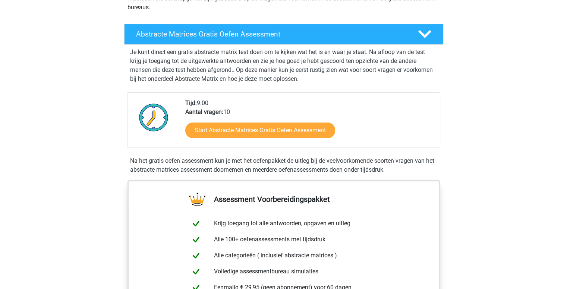
scroll to position [112, 0]
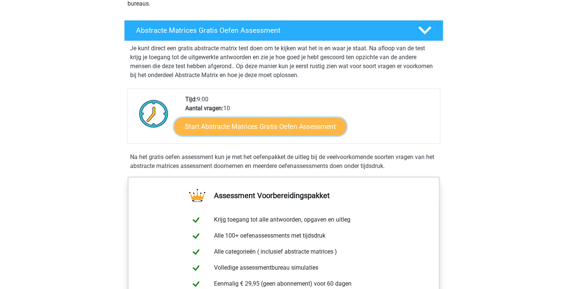
click at [250, 130] on link "Start Abstracte Matrices Gratis Oefen Assessment" at bounding box center [260, 126] width 172 height 18
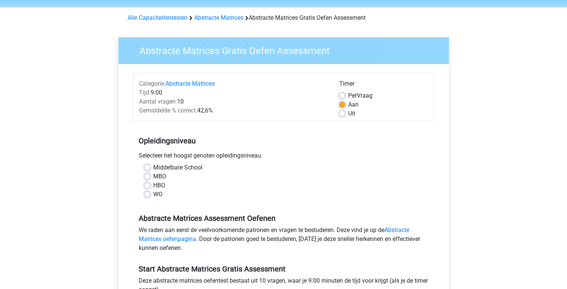
scroll to position [37, 0]
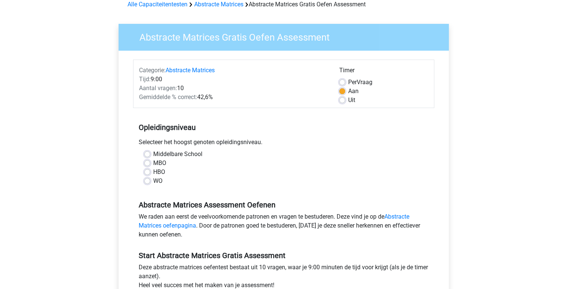
click at [153, 153] on label "Middelbare School" at bounding box center [177, 154] width 49 height 9
click at [145, 153] on input "Middelbare School" at bounding box center [147, 153] width 6 height 7
radio input "true"
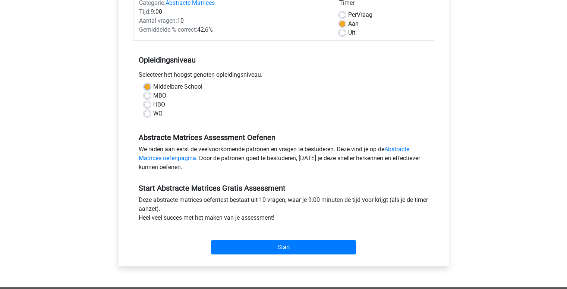
scroll to position [112, 0]
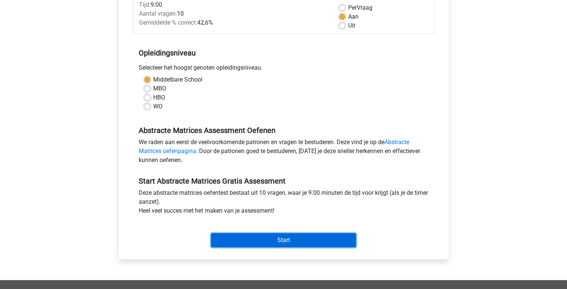
click at [267, 238] on input "Start" at bounding box center [283, 240] width 145 height 14
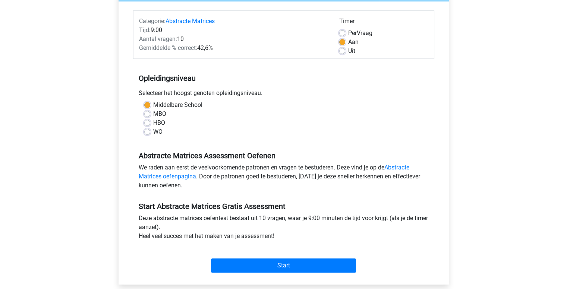
scroll to position [75, 0]
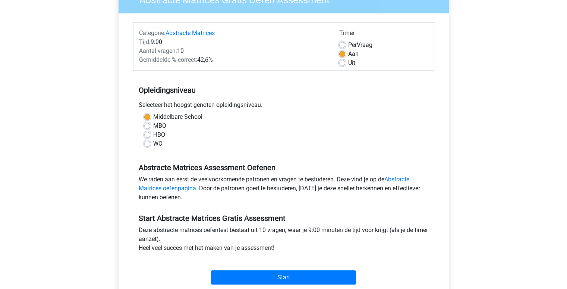
click at [343, 66] on div "Uit" at bounding box center [383, 63] width 89 height 9
click at [348, 64] on label "Uit" at bounding box center [351, 63] width 7 height 9
click at [342, 64] on input "Uit" at bounding box center [342, 62] width 6 height 7
radio input "true"
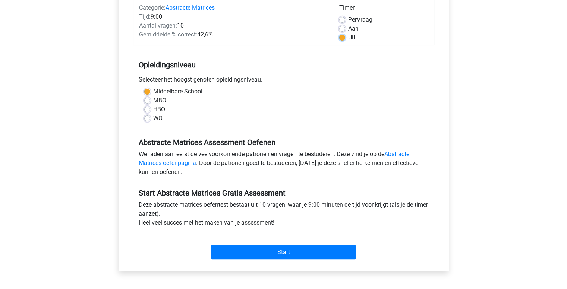
scroll to position [112, 0]
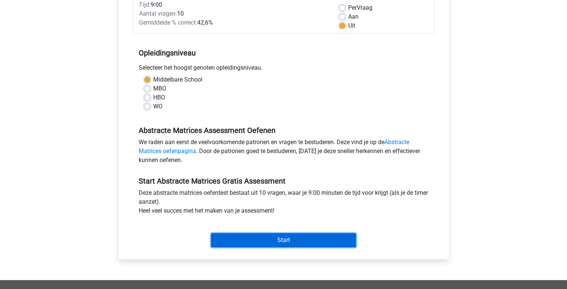
click at [322, 239] on input "Start" at bounding box center [283, 240] width 145 height 14
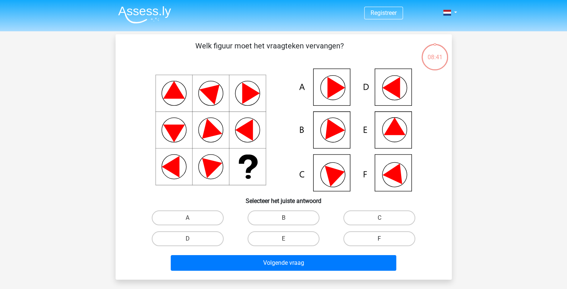
click at [387, 236] on label "F" at bounding box center [379, 239] width 72 height 15
click at [384, 239] on input "F" at bounding box center [382, 241] width 5 height 5
radio input "true"
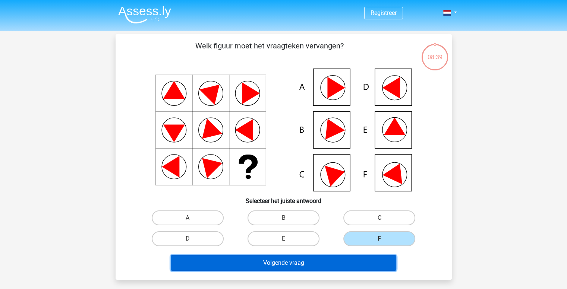
click at [351, 259] on button "Volgende vraag" at bounding box center [284, 263] width 226 height 16
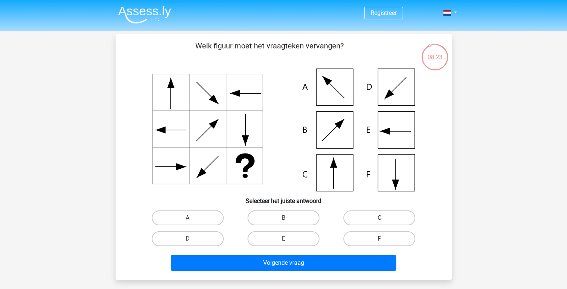
click at [355, 217] on label "C" at bounding box center [379, 218] width 72 height 15
click at [380, 218] on input "C" at bounding box center [382, 220] width 5 height 5
radio input "true"
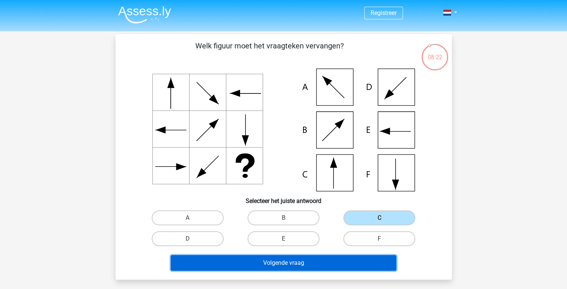
click at [312, 263] on button "Volgende vraag" at bounding box center [284, 263] width 226 height 16
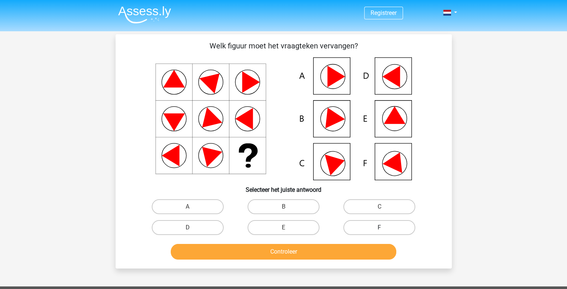
click at [401, 226] on label "F" at bounding box center [379, 227] width 72 height 15
click at [384, 228] on input "F" at bounding box center [382, 230] width 5 height 5
radio input "true"
click at [283, 205] on label "B" at bounding box center [284, 206] width 72 height 15
click at [283, 207] on input "B" at bounding box center [285, 209] width 5 height 5
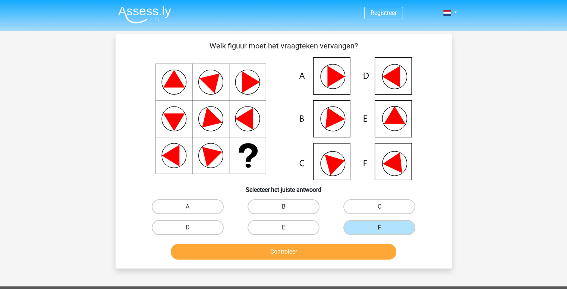
radio input "true"
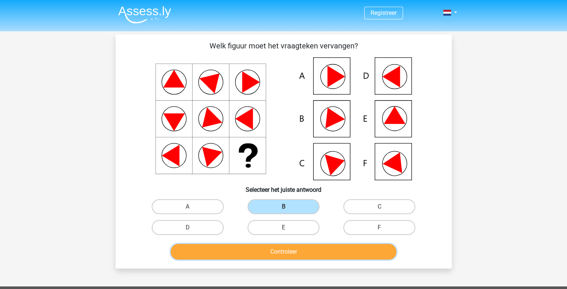
click at [280, 250] on button "Controleer" at bounding box center [284, 252] width 226 height 16
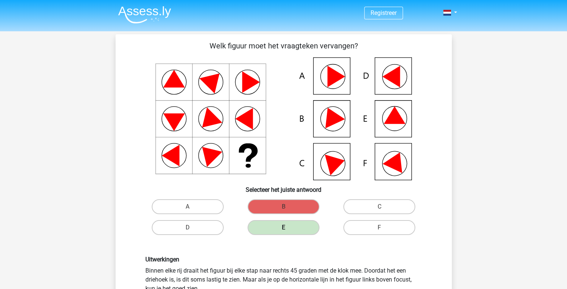
click at [279, 226] on label "E" at bounding box center [284, 227] width 72 height 15
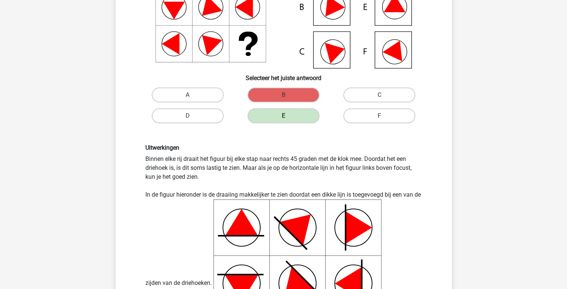
scroll to position [149, 0]
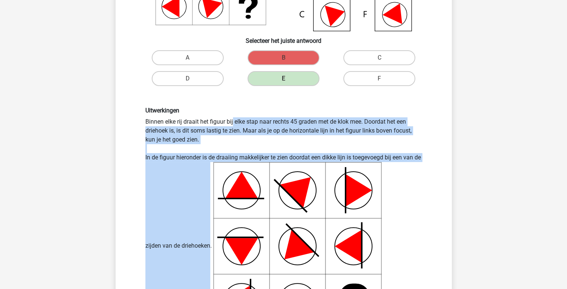
drag, startPoint x: 144, startPoint y: 122, endPoint x: 219, endPoint y: 242, distance: 140.7
click at [219, 242] on div "Uitwerkingen Binnen elke rij draait het figuur bij elke stap naar rechts 45 gra…" at bounding box center [284, 218] width 288 height 223
copy div "Binnen elke rij draait het figuur bij elke stap naar rechts 45 graden met de kl…"
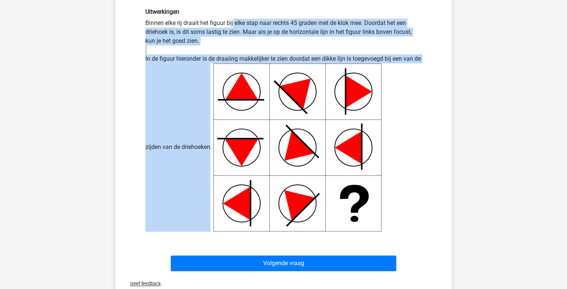
scroll to position [261, 0]
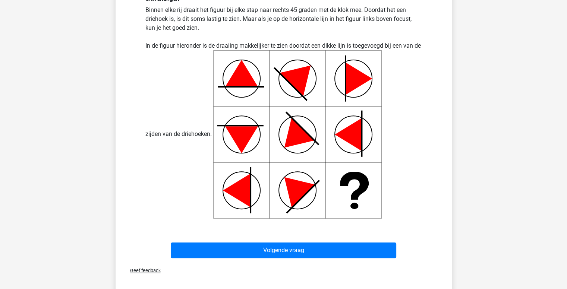
click at [412, 99] on div "Uitwerkingen Binnen elke rij draait het figuur bij elke stap naar rechts 45 gra…" at bounding box center [284, 106] width 288 height 223
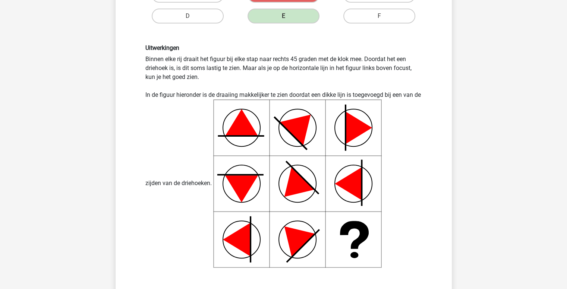
scroll to position [298, 0]
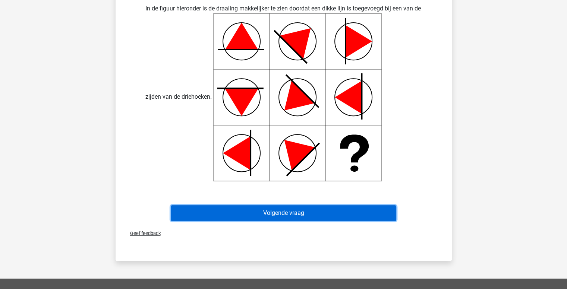
click at [355, 211] on button "Volgende vraag" at bounding box center [284, 213] width 226 height 16
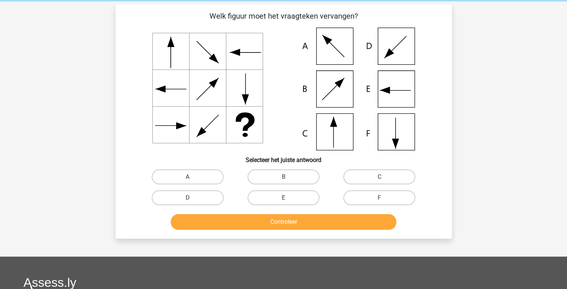
scroll to position [0, 0]
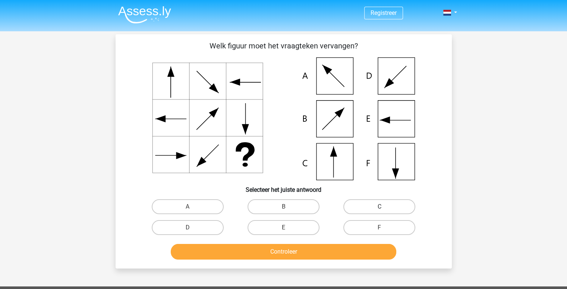
click at [361, 203] on label "C" at bounding box center [379, 206] width 72 height 15
click at [380, 207] on input "C" at bounding box center [382, 209] width 5 height 5
radio input "true"
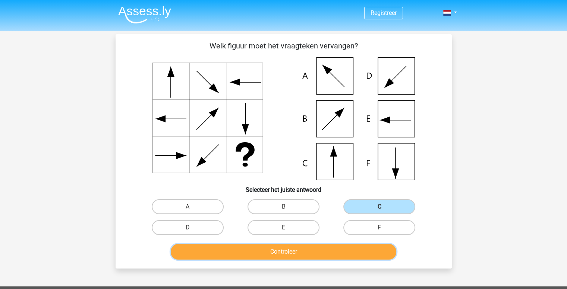
click at [327, 249] on button "Controleer" at bounding box center [284, 252] width 226 height 16
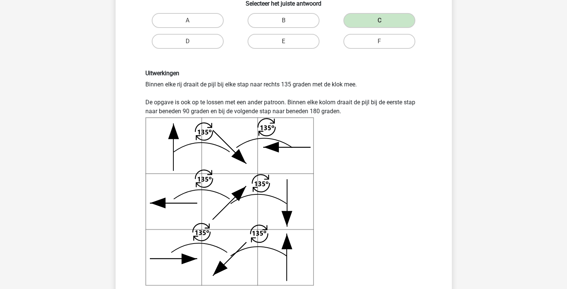
scroll to position [224, 0]
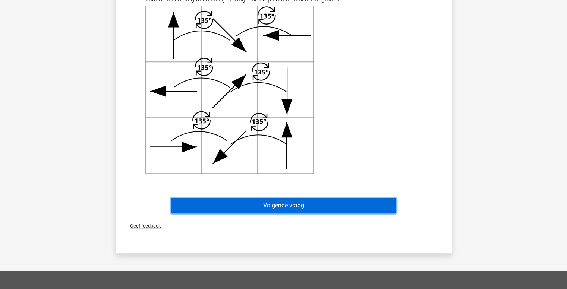
click at [379, 204] on button "Volgende vraag" at bounding box center [284, 206] width 226 height 16
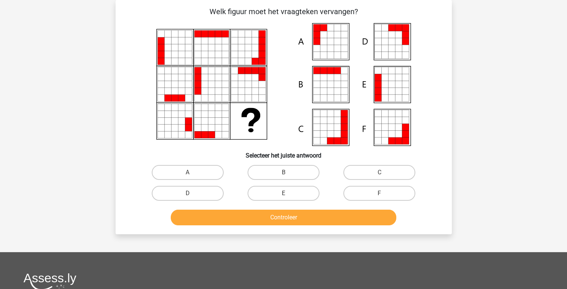
scroll to position [0, 0]
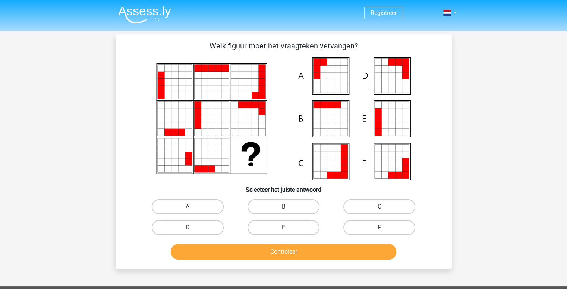
click at [199, 204] on label "A" at bounding box center [188, 206] width 72 height 15
click at [192, 207] on input "A" at bounding box center [190, 209] width 5 height 5
radio input "true"
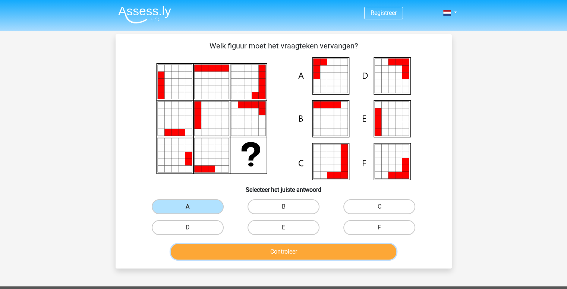
click at [254, 249] on button "Controleer" at bounding box center [284, 252] width 226 height 16
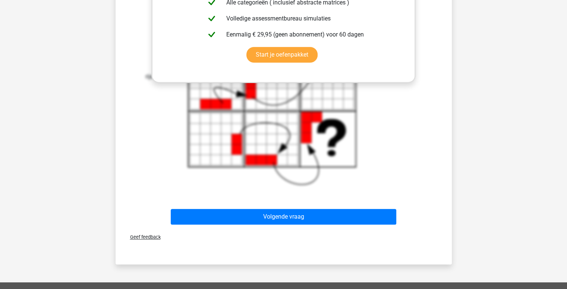
scroll to position [410, 0]
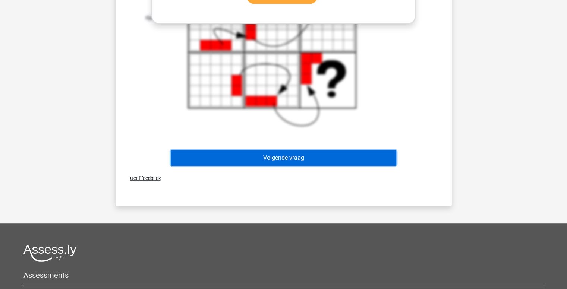
click at [217, 160] on button "Volgende vraag" at bounding box center [284, 158] width 226 height 16
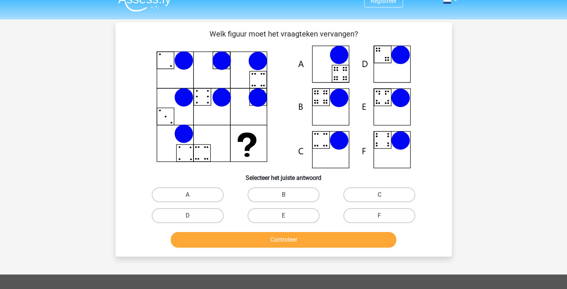
scroll to position [0, 0]
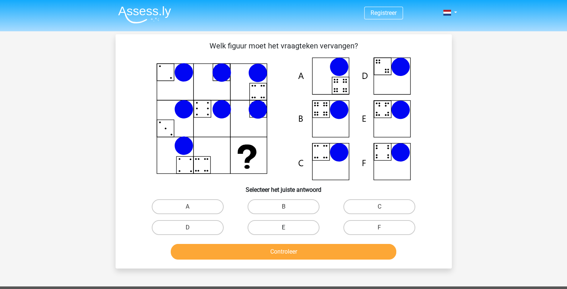
click at [272, 226] on label "E" at bounding box center [284, 227] width 72 height 15
click at [283, 228] on input "E" at bounding box center [285, 230] width 5 height 5
radio input "true"
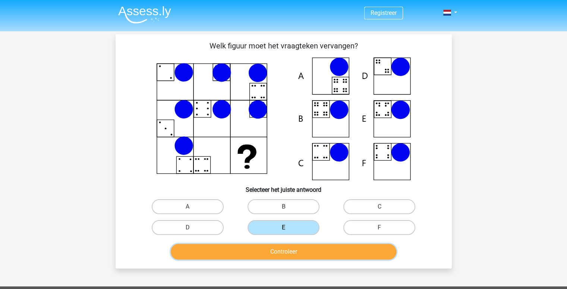
click at [276, 251] on button "Controleer" at bounding box center [284, 252] width 226 height 16
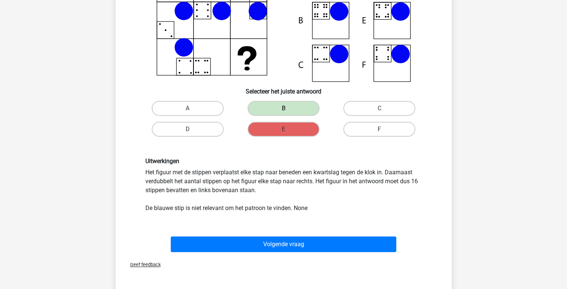
scroll to position [112, 0]
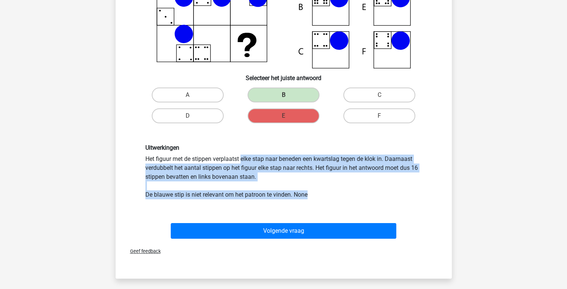
drag, startPoint x: 165, startPoint y: 165, endPoint x: 314, endPoint y: 197, distance: 153.0
click at [314, 197] on div "Uitwerkingen Het figuur met de stippen verplaatst elke stap naar beneden een kw…" at bounding box center [284, 171] width 312 height 91
copy div "Het figuur met de stippen verplaatst elke stap naar beneden een kwartslag tegen…"
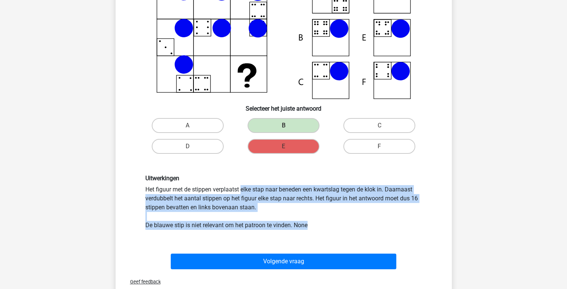
scroll to position [149, 0]
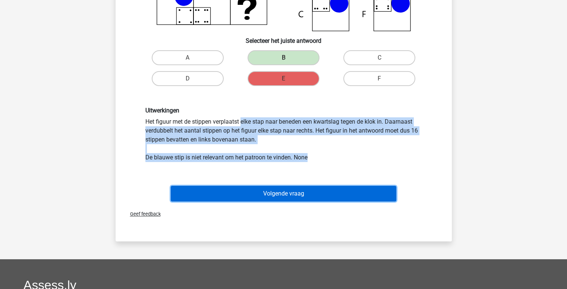
click at [292, 199] on button "Volgende vraag" at bounding box center [284, 194] width 226 height 16
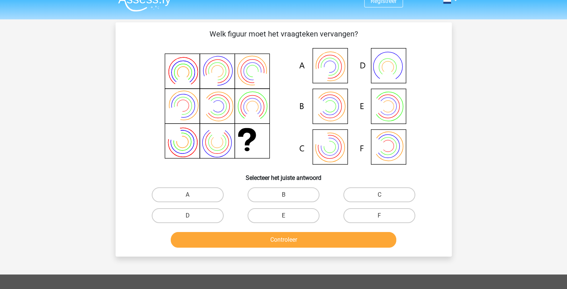
scroll to position [0, 0]
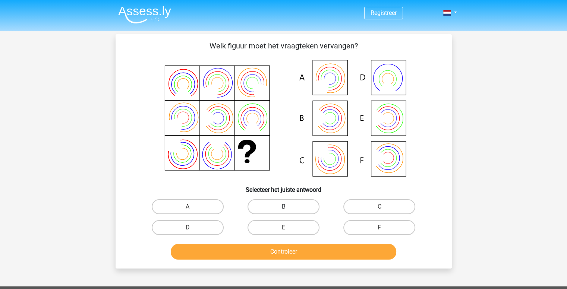
click at [279, 204] on label "B" at bounding box center [284, 206] width 72 height 15
click at [283, 207] on input "B" at bounding box center [285, 209] width 5 height 5
radio input "true"
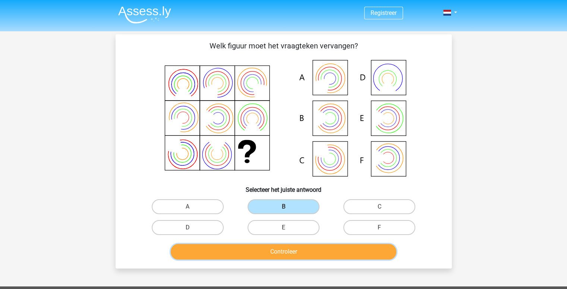
click at [246, 248] on button "Controleer" at bounding box center [284, 252] width 226 height 16
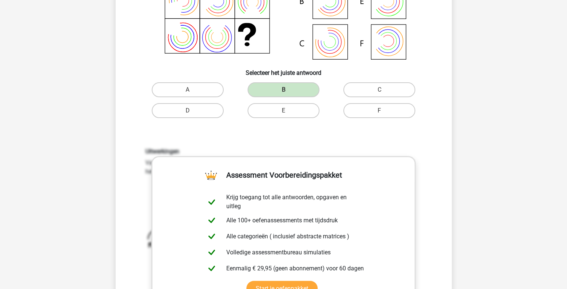
scroll to position [261, 0]
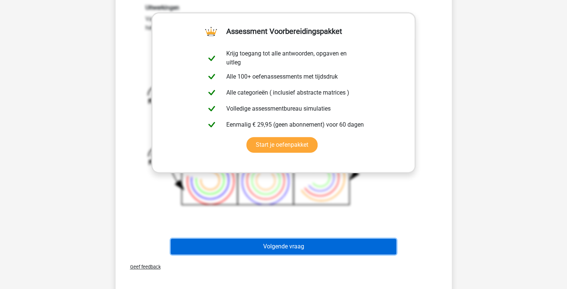
click at [256, 244] on button "Volgende vraag" at bounding box center [284, 247] width 226 height 16
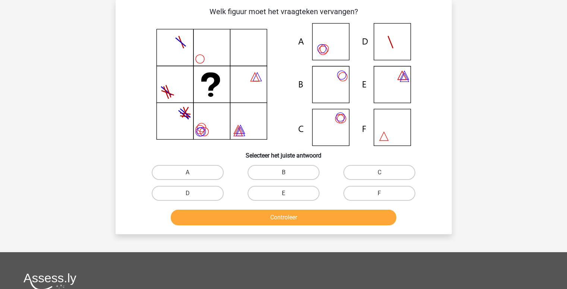
scroll to position [0, 0]
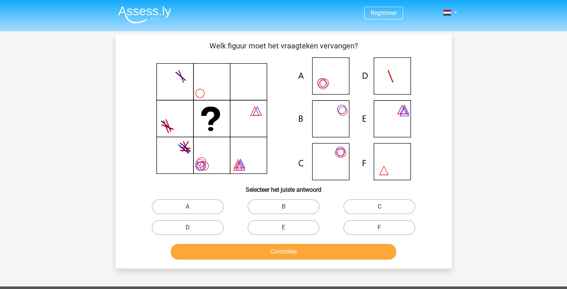
click at [361, 208] on label "C" at bounding box center [379, 206] width 72 height 15
click at [380, 208] on input "C" at bounding box center [382, 209] width 5 height 5
radio input "true"
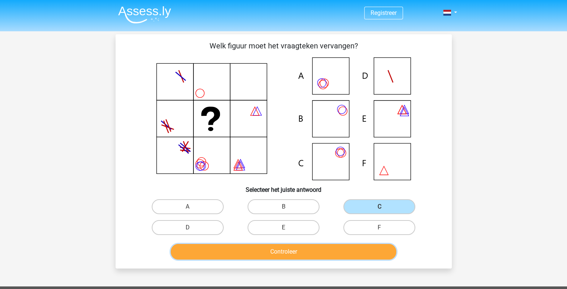
click at [300, 255] on button "Controleer" at bounding box center [284, 252] width 226 height 16
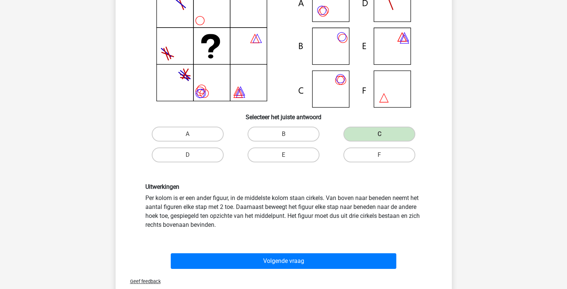
scroll to position [112, 0]
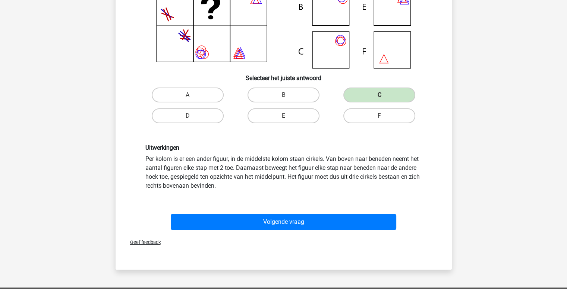
click at [252, 166] on div "Uitwerkingen Per kolom is er een ander figuur, in de middelste kolom staan cirk…" at bounding box center [284, 167] width 288 height 46
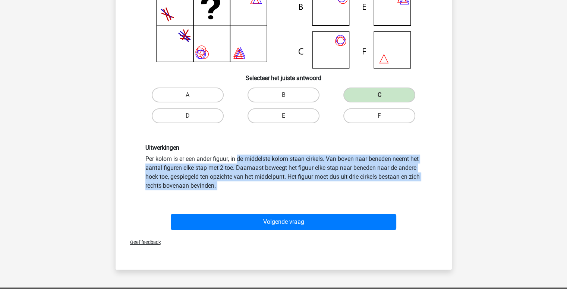
click at [252, 166] on div "Uitwerkingen Per kolom is er een ander figuur, in de middelste kolom staan cirk…" at bounding box center [284, 167] width 288 height 46
copy div "Per kolom is er een ander figuur, in de middelste kolom staan cirkels. Van bove…"
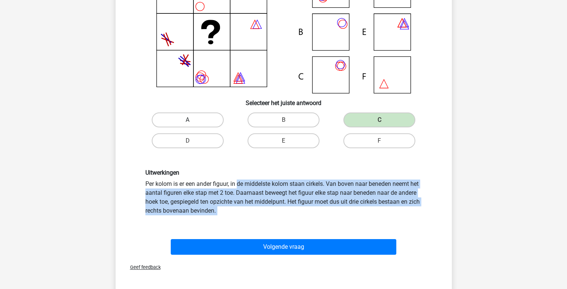
scroll to position [37, 0]
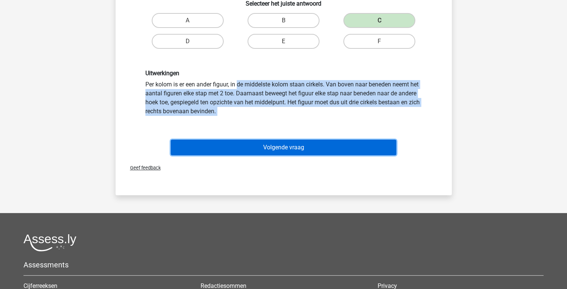
click at [322, 145] on button "Volgende vraag" at bounding box center [284, 148] width 226 height 16
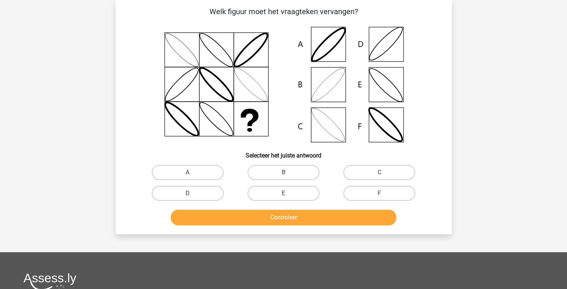
scroll to position [34, 0]
click at [289, 178] on label "B" at bounding box center [284, 172] width 72 height 15
click at [288, 177] on input "B" at bounding box center [285, 175] width 5 height 5
radio input "true"
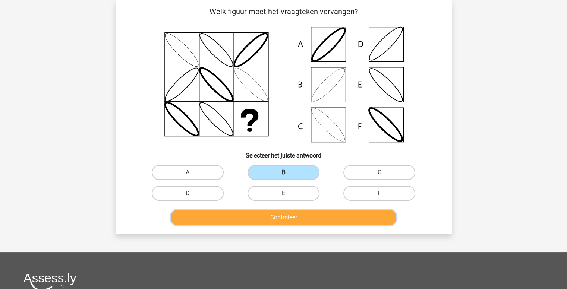
click at [271, 219] on button "Controleer" at bounding box center [284, 218] width 226 height 16
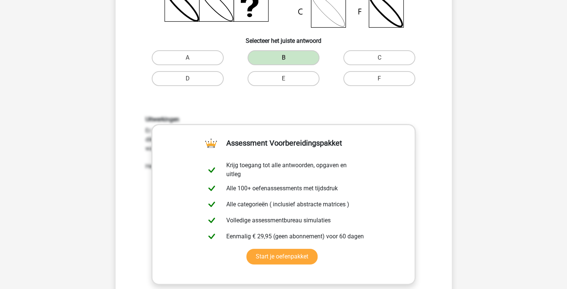
scroll to position [261, 0]
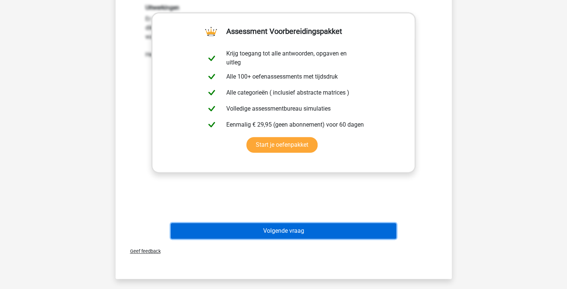
click at [297, 234] on button "Volgende vraag" at bounding box center [284, 231] width 226 height 16
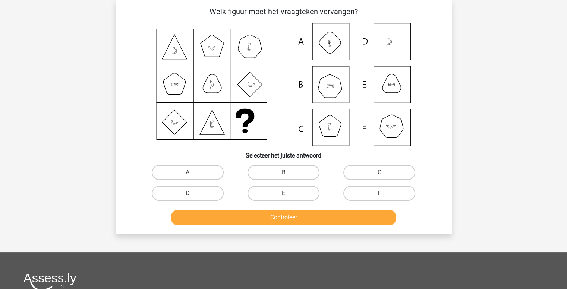
scroll to position [0, 0]
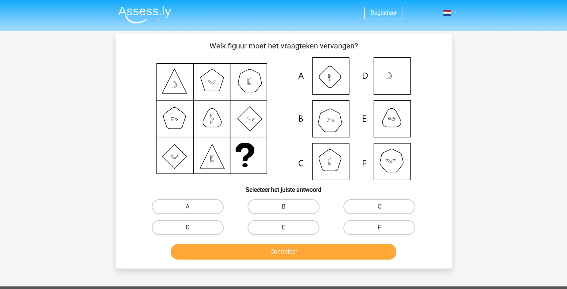
click at [455, 12] on link at bounding box center [447, 12] width 15 height 9
click at [482, 68] on div "Registreer Nederlands English" at bounding box center [283, 242] width 567 height 484
click at [282, 209] on label "B" at bounding box center [284, 206] width 72 height 15
click at [283, 209] on input "B" at bounding box center [285, 209] width 5 height 5
radio input "true"
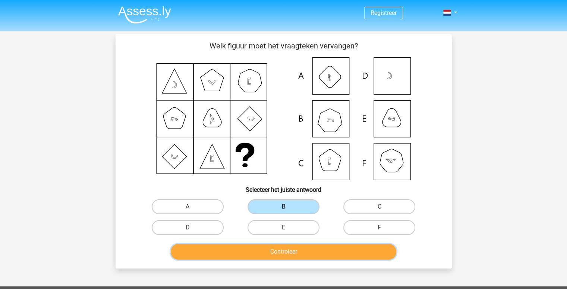
click at [253, 258] on button "Controleer" at bounding box center [284, 252] width 226 height 16
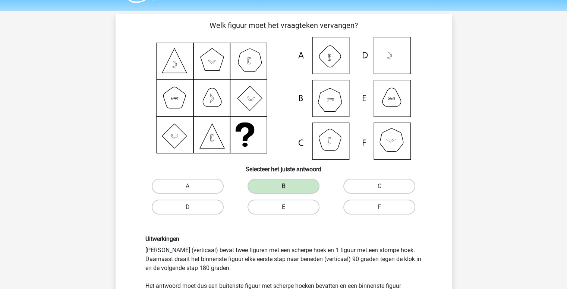
scroll to position [75, 0]
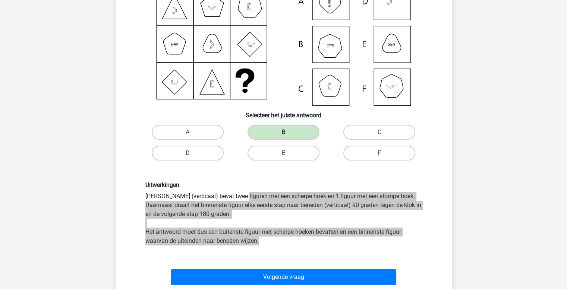
drag, startPoint x: 265, startPoint y: 242, endPoint x: 138, endPoint y: 191, distance: 137.6
click at [138, 191] on div "Uitwerkingen Elke kolom (verticaal) bevat twee figuren met een scherpe hoek en …" at bounding box center [284, 214] width 312 height 100
copy div "Elke kolom (verticaal) bevat twee figuren met een scherpe hoek en 1 figuur met …"
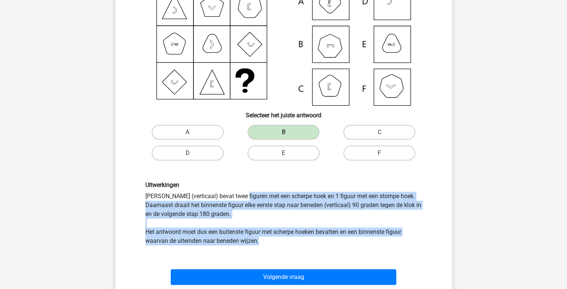
scroll to position [149, 0]
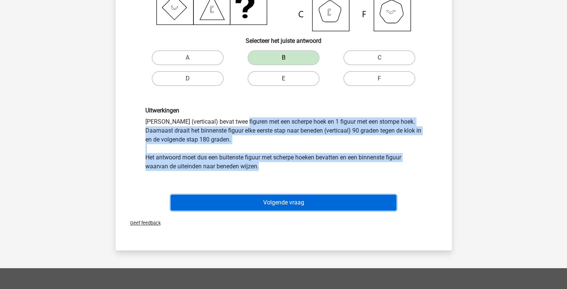
click at [314, 201] on button "Volgende vraag" at bounding box center [284, 203] width 226 height 16
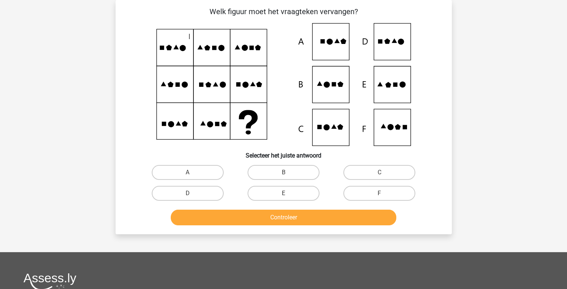
scroll to position [0, 0]
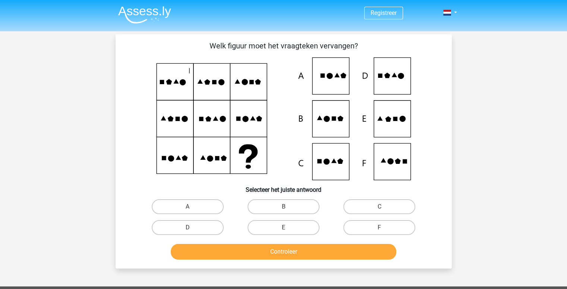
click at [384, 126] on icon at bounding box center [283, 118] width 301 height 123
click at [300, 227] on label "E" at bounding box center [284, 227] width 72 height 15
click at [288, 228] on input "E" at bounding box center [285, 230] width 5 height 5
radio input "true"
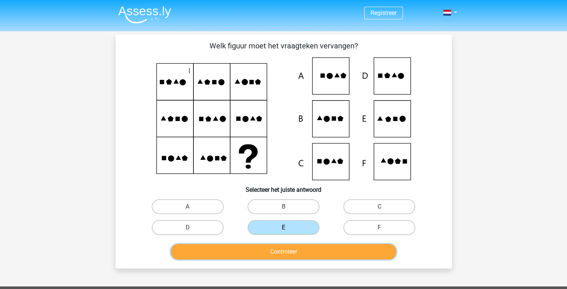
click at [280, 248] on button "Controleer" at bounding box center [284, 252] width 226 height 16
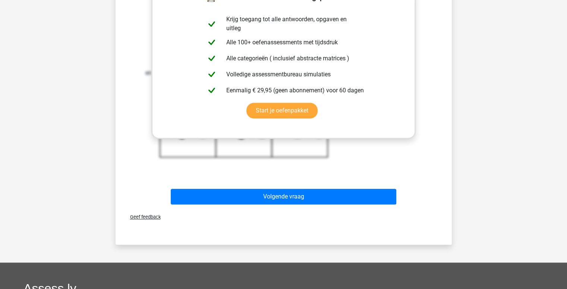
scroll to position [298, 0]
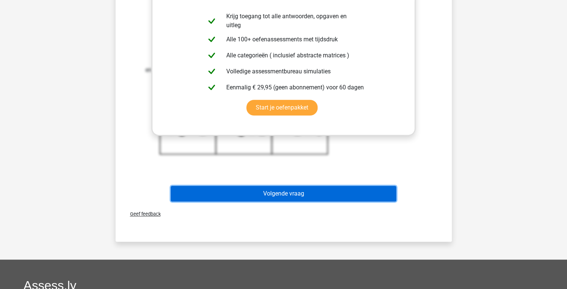
click at [252, 191] on button "Volgende vraag" at bounding box center [284, 194] width 226 height 16
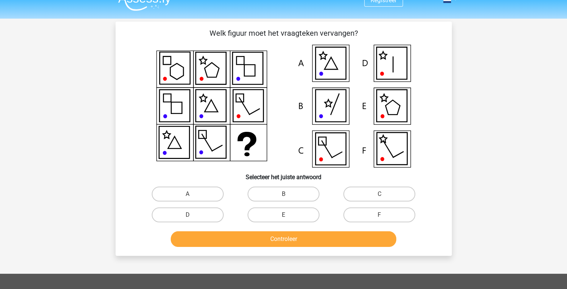
scroll to position [0, 0]
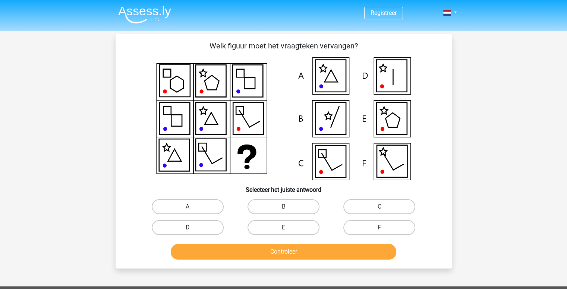
click at [182, 226] on label "D" at bounding box center [188, 227] width 72 height 15
click at [188, 228] on input "D" at bounding box center [190, 230] width 5 height 5
radio input "true"
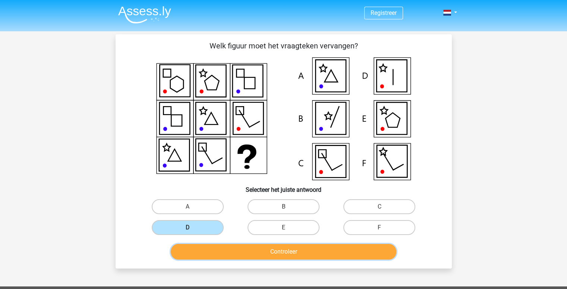
click at [252, 251] on button "Controleer" at bounding box center [284, 252] width 226 height 16
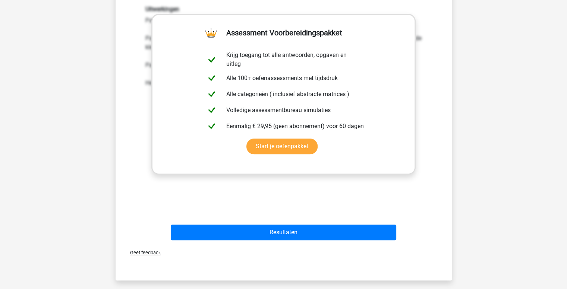
scroll to position [261, 0]
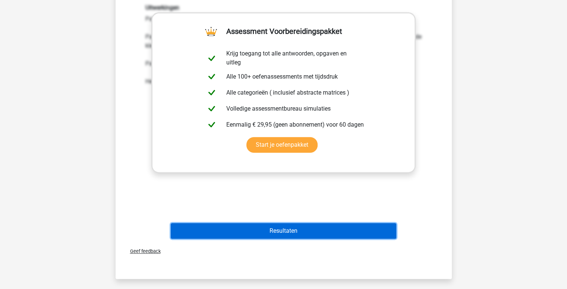
click at [270, 233] on button "Resultaten" at bounding box center [284, 231] width 226 height 16
